Goal: Transaction & Acquisition: Purchase product/service

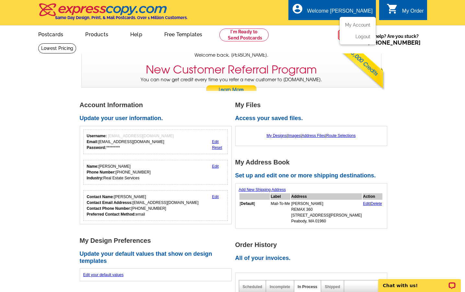
click at [355, 8] on div "Welcome [PERSON_NAME]" at bounding box center [339, 12] width 65 height 9
click at [350, 25] on link "My Account" at bounding box center [356, 25] width 28 height 6
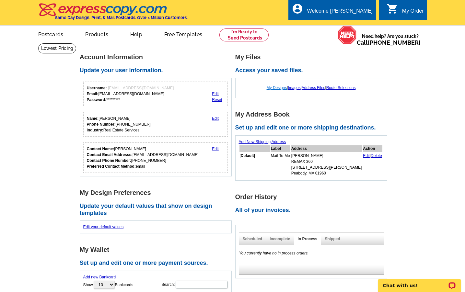
click at [277, 88] on link "My Designs" at bounding box center [276, 87] width 20 height 5
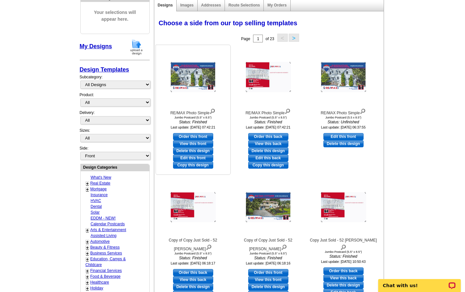
scroll to position [80, 0]
click at [195, 165] on link "Copy this design" at bounding box center [193, 165] width 40 height 7
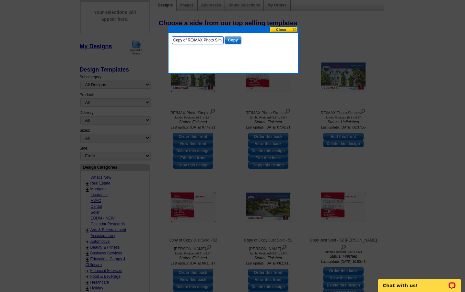
drag, startPoint x: 214, startPoint y: 39, endPoint x: 152, endPoint y: 28, distance: 63.1
click at [154, 28] on body "Welcome back Mitchell My Account Logout local_phone Same Day Design, Print, & M…" at bounding box center [232, 241] width 465 height 642
type input "178 Dayton Danvers"
click at [229, 38] on input "Copy" at bounding box center [232, 40] width 17 height 8
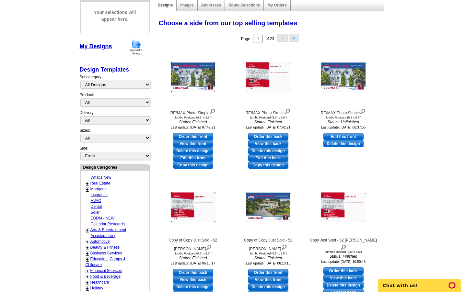
scroll to position [0, 0]
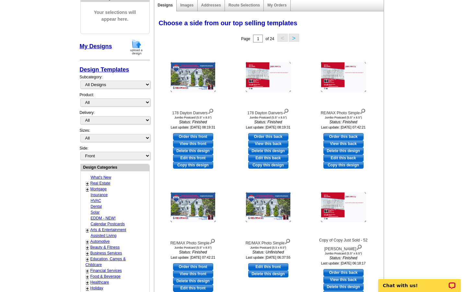
click at [107, 44] on link "My Designs" at bounding box center [96, 46] width 32 height 6
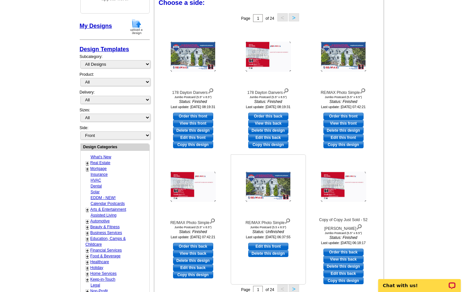
scroll to position [88, 0]
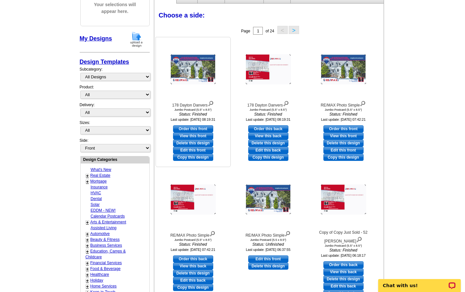
click at [200, 149] on link "Edit this front" at bounding box center [193, 150] width 40 height 7
select select "2"
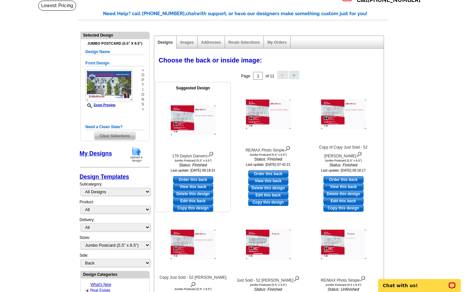
scroll to position [43, 0]
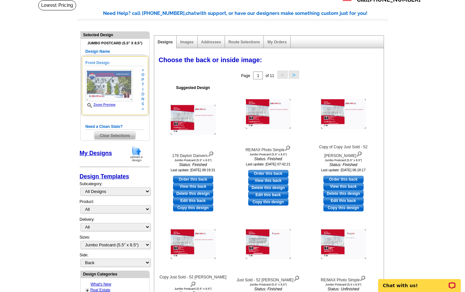
click at [145, 92] on div "Front Design Zoom Preview » o p t i o n s » Change Your Design Edit Design Copy…" at bounding box center [115, 85] width 66 height 59
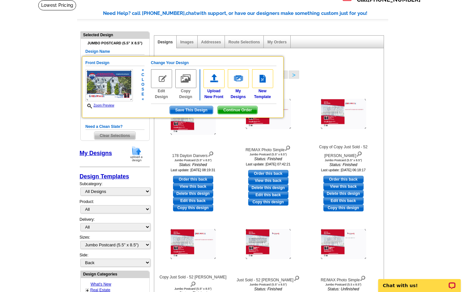
click at [137, 108] on div "Front Design Zoom Preview « c l o s e « Change Your Design Edit Design Copy Des…" at bounding box center [182, 87] width 201 height 62
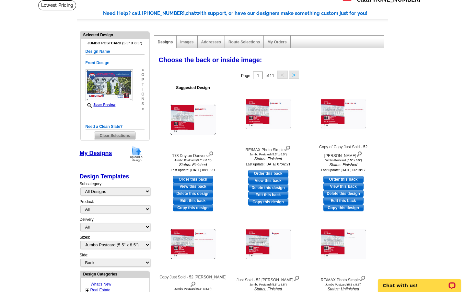
click at [59, 77] on main "Need Help? call 800-260-5887, chat with support, or have our designers make som…" at bounding box center [232, 265] width 465 height 530
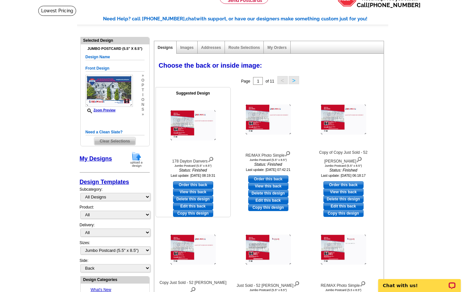
click at [191, 181] on link "Order this back" at bounding box center [193, 184] width 40 height 7
select select "front"
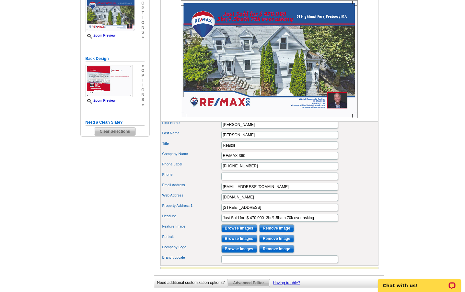
scroll to position [123, 0]
drag, startPoint x: 249, startPoint y: 228, endPoint x: 329, endPoint y: 231, distance: 79.7
click at [329, 221] on input "Just Sold for $ 470,000 3br/1.5bath 70k over asking" at bounding box center [279, 218] width 117 height 8
click at [250, 221] on input "Just Sold for $830,000" at bounding box center [279, 218] width 117 height 8
click at [247, 221] on input "Just Sold for $830,000" at bounding box center [279, 218] width 117 height 8
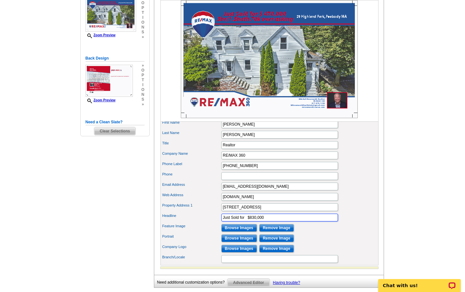
type input "Just Sold for $830,000"
click at [327, 233] on div "Feature Image Browse Images Remove Image" at bounding box center [269, 228] width 215 height 10
click at [231, 232] on input "Browse Images" at bounding box center [239, 228] width 36 height 8
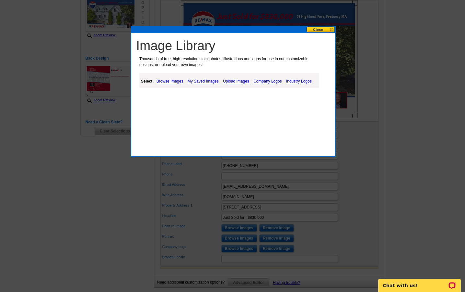
click at [235, 81] on link "Upload Images" at bounding box center [235, 81] width 29 height 8
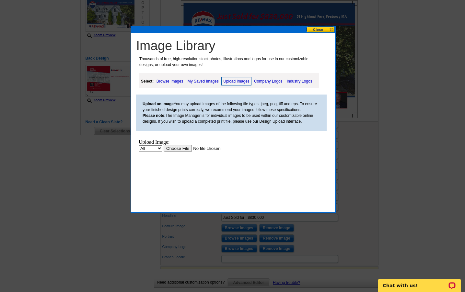
click at [177, 147] on input "file" at bounding box center [205, 148] width 82 height 7
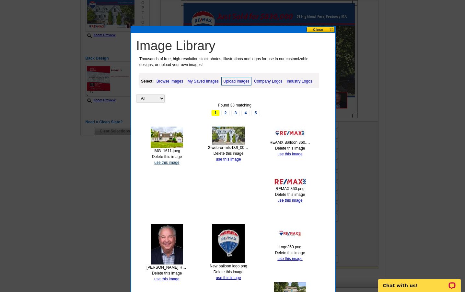
click at [174, 160] on link "use this image" at bounding box center [166, 162] width 25 height 5
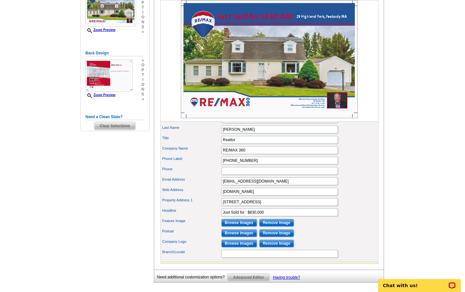
scroll to position [129, 0]
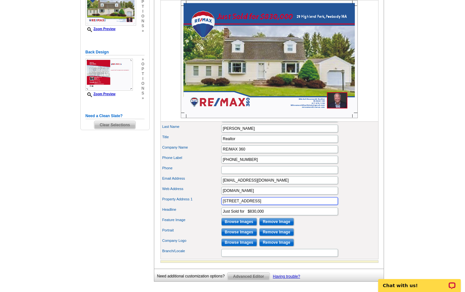
drag, startPoint x: 276, startPoint y: 211, endPoint x: 211, endPoint y: 206, distance: 64.6
click at [211, 206] on div "First Name Mitchell Last Name Rosenwald Title Realtor Company Name Phone" at bounding box center [269, 186] width 218 height 148
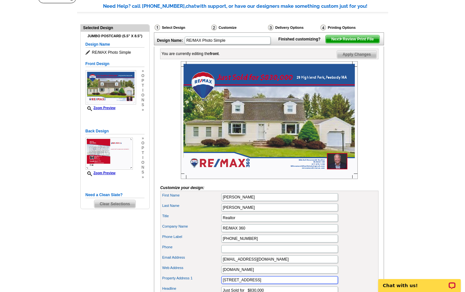
scroll to position [51, 0]
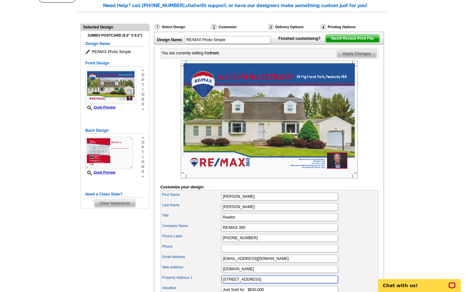
type input "178 Dayton Street, Danvers MA"
click at [346, 58] on span "Apply Changes" at bounding box center [356, 54] width 39 height 8
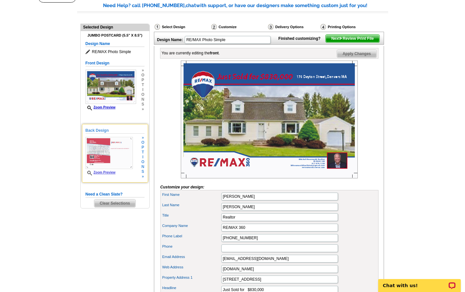
click at [108, 156] on img at bounding box center [108, 153] width 47 height 32
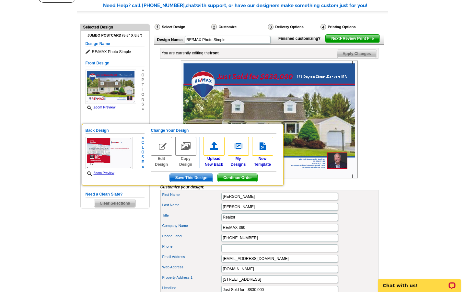
click at [108, 156] on img at bounding box center [108, 153] width 47 height 32
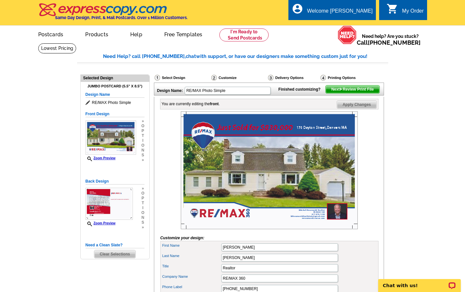
scroll to position [0, 0]
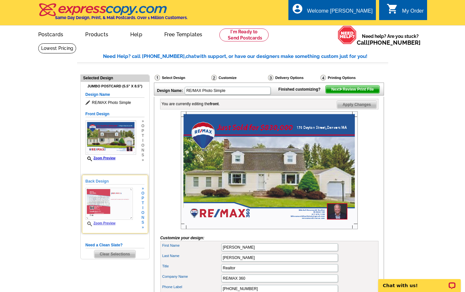
click at [91, 193] on img at bounding box center [108, 204] width 47 height 32
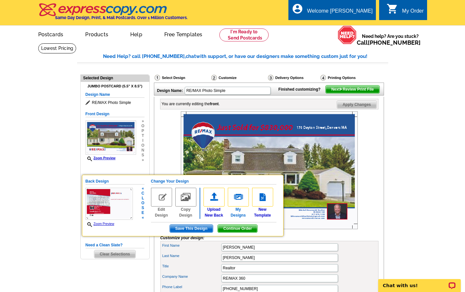
click at [237, 196] on img at bounding box center [238, 197] width 21 height 19
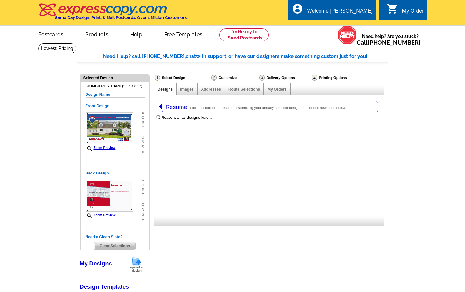
select select "1"
select select "2"
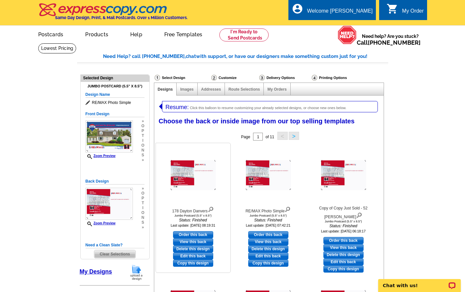
click at [189, 256] on link "Edit this back" at bounding box center [193, 256] width 40 height 7
select select "front"
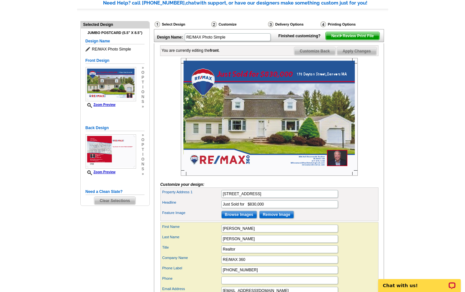
scroll to position [55, 0]
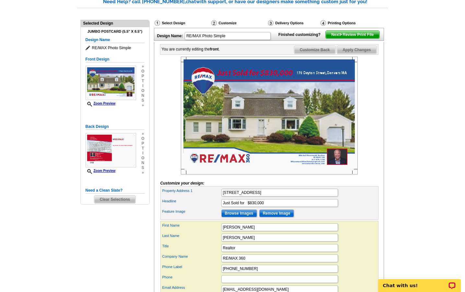
click at [321, 54] on span "Customize Back" at bounding box center [314, 50] width 41 height 8
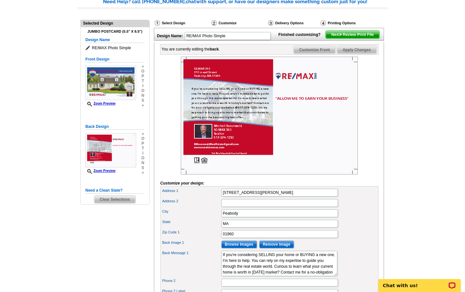
click at [344, 39] on span "Next Review Print File" at bounding box center [351, 35] width 53 height 8
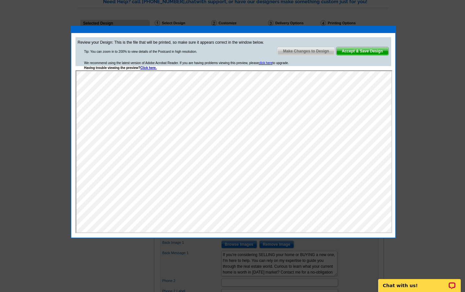
scroll to position [0, 0]
click at [315, 52] on span "Make Changes to Design" at bounding box center [305, 51] width 57 height 8
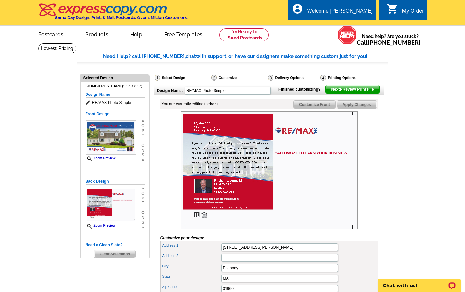
click at [401, 12] on link "0 shopping_cart My Order" at bounding box center [404, 11] width 37 height 8
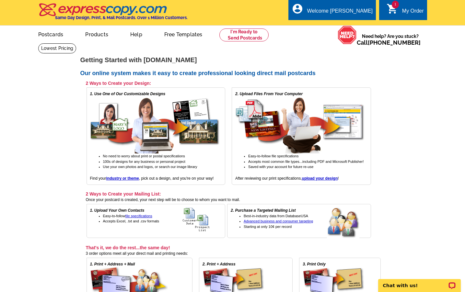
click at [394, 6] on span "1" at bounding box center [394, 5] width 7 height 8
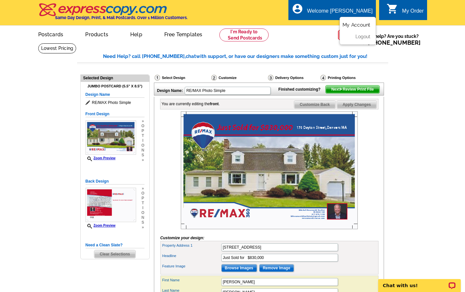
click at [352, 25] on link "My Account" at bounding box center [356, 25] width 28 height 6
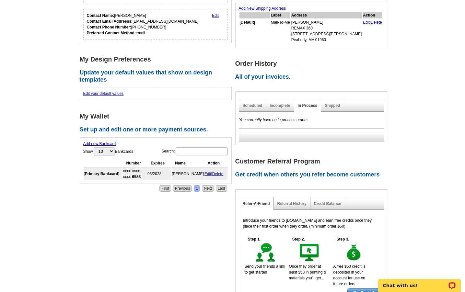
scroll to position [134, 0]
click at [281, 104] on link "Incomplete" at bounding box center [279, 105] width 20 height 5
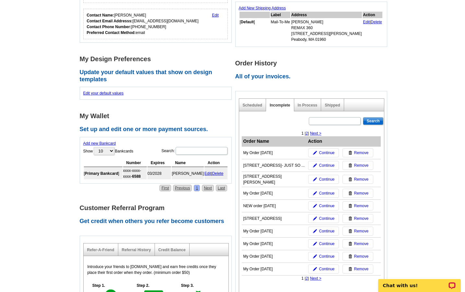
scroll to position [137, 0]
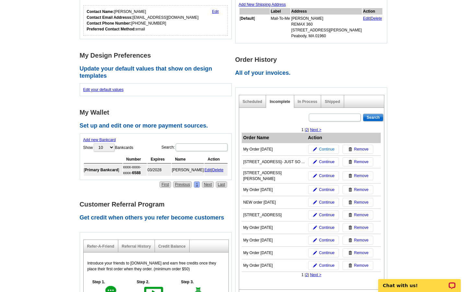
click at [324, 149] on span "Continue" at bounding box center [327, 149] width 16 height 6
click at [207, 168] on link "Edit" at bounding box center [207, 170] width 7 height 5
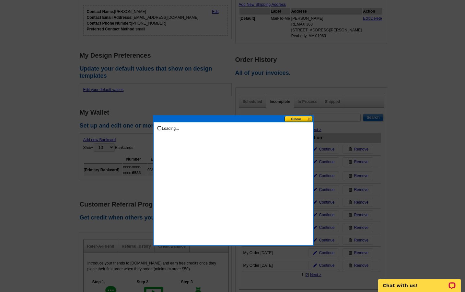
scroll to position [192, 0]
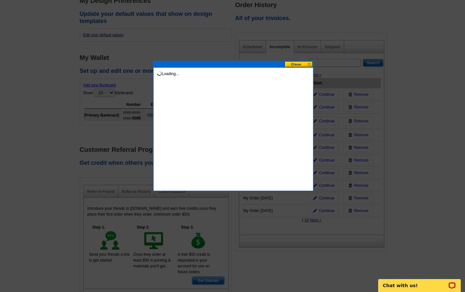
click at [309, 63] on button at bounding box center [298, 64] width 28 height 6
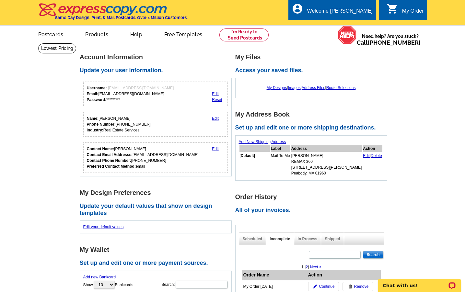
scroll to position [0, 0]
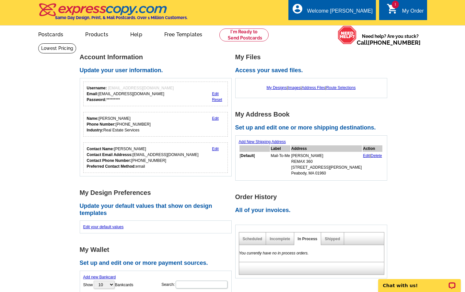
click at [391, 9] on icon "shopping_cart" at bounding box center [392, 9] width 12 height 12
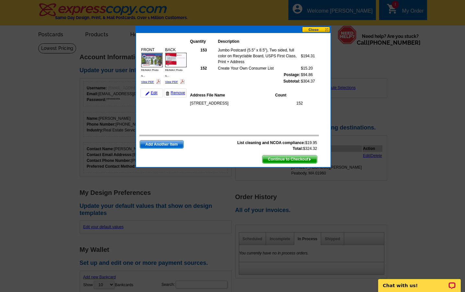
click at [292, 159] on span "Continue to Checkout" at bounding box center [289, 159] width 54 height 8
click at [296, 159] on span "Continue to Checkout" at bounding box center [289, 159] width 54 height 8
click at [315, 29] on button at bounding box center [316, 30] width 28 height 6
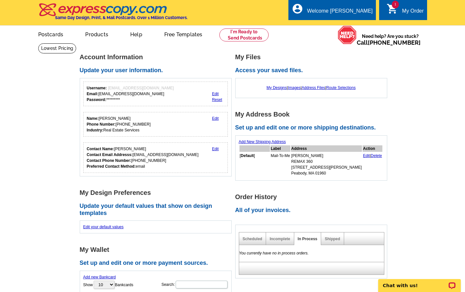
click at [392, 5] on span "1" at bounding box center [394, 5] width 7 height 8
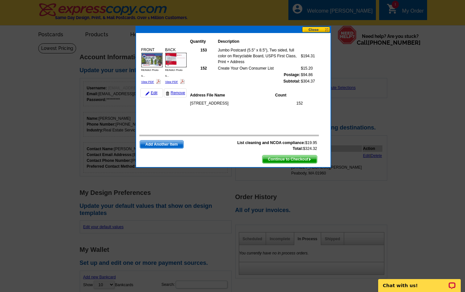
scroll to position [0, 0]
click at [286, 161] on span "Continue to Checkout" at bounding box center [289, 159] width 54 height 8
click at [288, 155] on span "Continue to Checkout" at bounding box center [289, 159] width 54 height 8
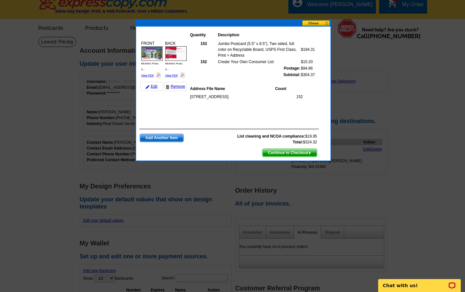
click at [177, 51] on img at bounding box center [175, 53] width 21 height 15
click at [172, 77] on div "BACK RE/MAX Photo S... View PDF" at bounding box center [175, 59] width 23 height 40
click at [173, 75] on link "View PDF" at bounding box center [171, 75] width 13 height 3
click at [325, 20] on button at bounding box center [316, 23] width 28 height 6
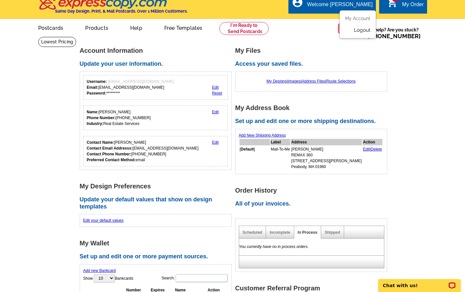
click at [359, 31] on link "Logout" at bounding box center [362, 30] width 17 height 6
